Goal: Task Accomplishment & Management: Use online tool/utility

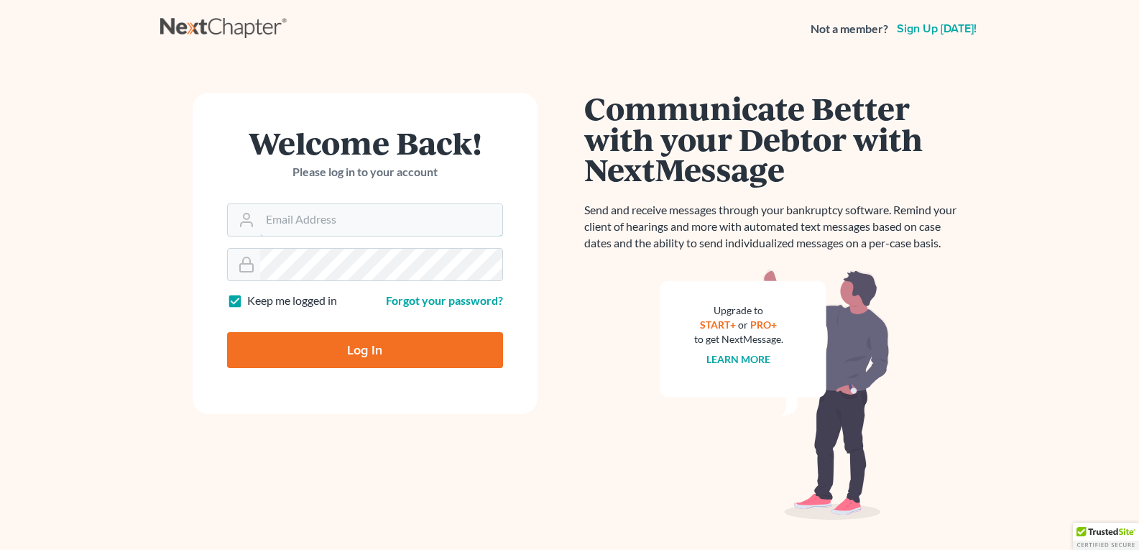
type input "legalstaff@saedilawgroup.com"
click at [346, 354] on input "Log In" at bounding box center [365, 350] width 276 height 36
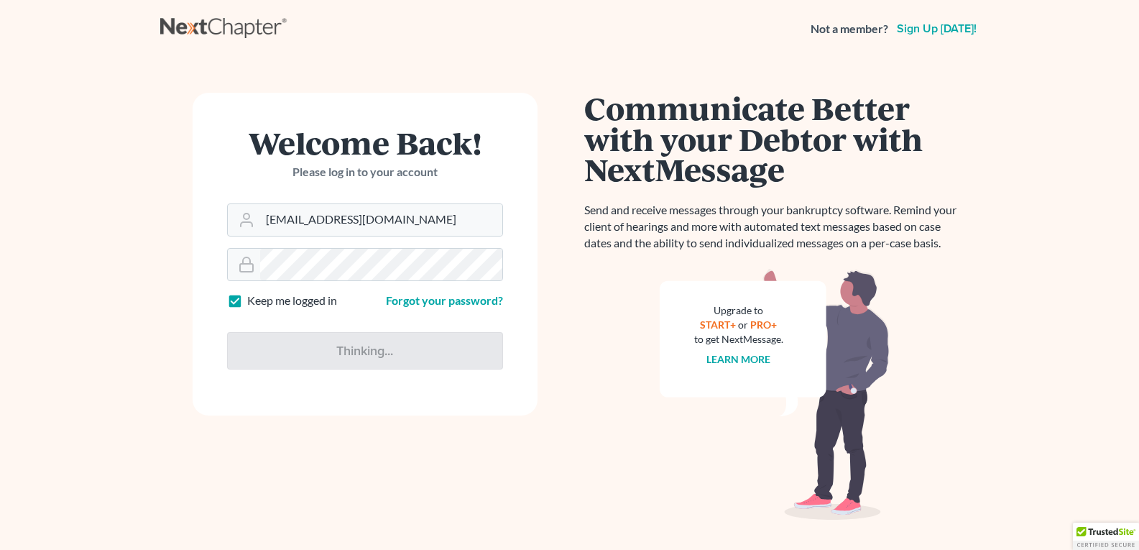
type input "Thinking..."
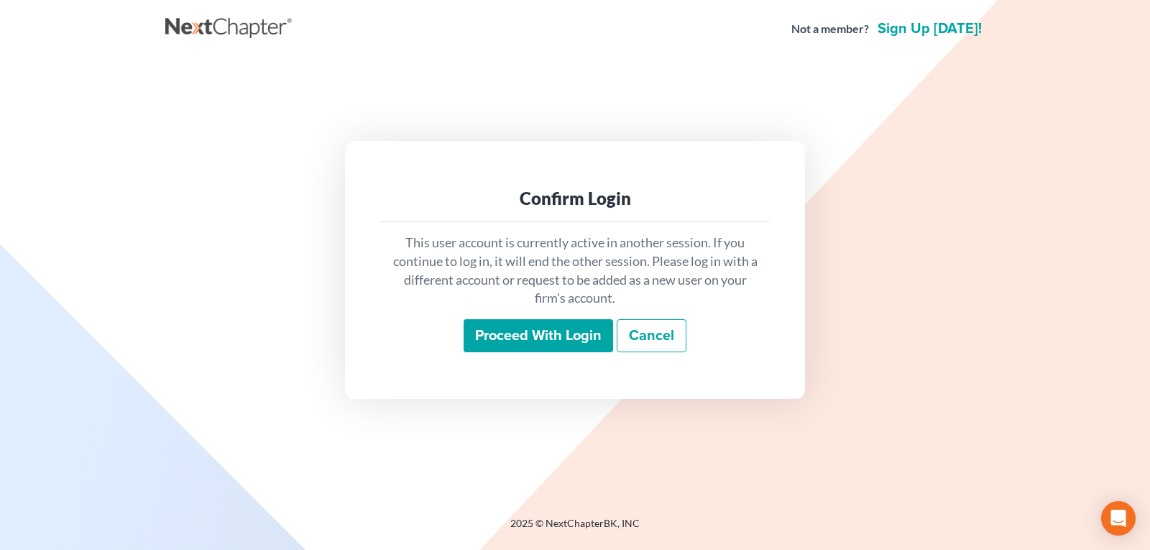
click at [494, 338] on input "Proceed with login" at bounding box center [538, 335] width 149 height 33
